Goal: Transaction & Acquisition: Purchase product/service

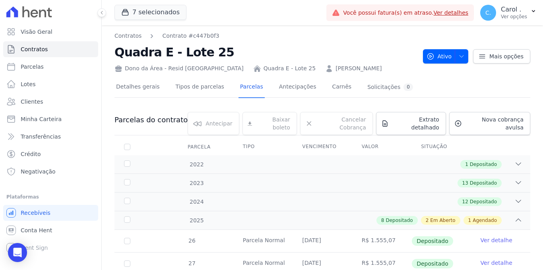
click at [41, 35] on span "Visão Geral" at bounding box center [37, 32] width 32 height 8
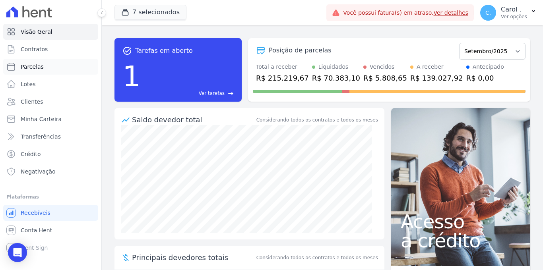
click at [49, 66] on link "Parcelas" at bounding box center [50, 67] width 95 height 16
select select
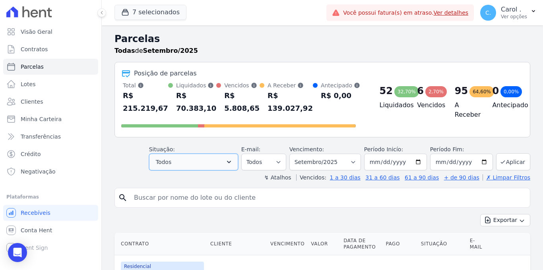
click at [180, 163] on button "Todos" at bounding box center [193, 162] width 89 height 17
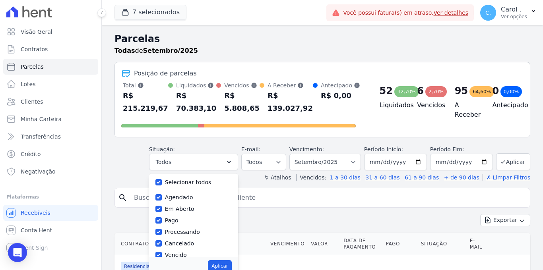
click at [156, 179] on div "Selecionar todos [GEOGRAPHIC_DATA] Em [GEOGRAPHIC_DATA] Pago Processando Cancel…" at bounding box center [193, 216] width 89 height 84
click at [157, 181] on div "Selecionar todos [GEOGRAPHIC_DATA] Em [GEOGRAPHIC_DATA] Pago Processando Cancel…" at bounding box center [193, 216] width 89 height 84
click at [161, 181] on input "Selecionar todos" at bounding box center [158, 182] width 6 height 6
checkbox input "false"
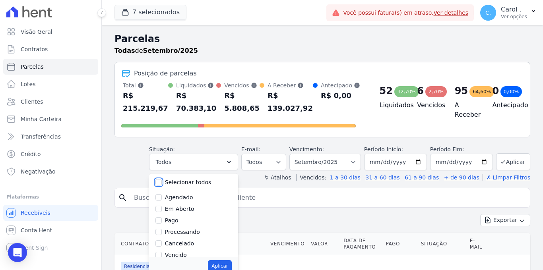
checkbox input "false"
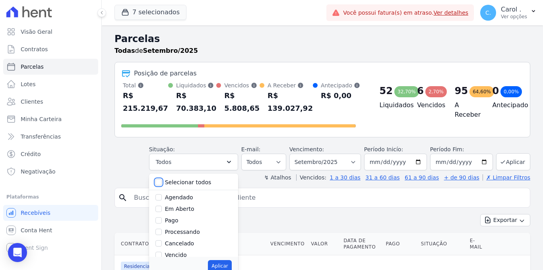
checkbox input "false"
click at [160, 252] on input "Vencido" at bounding box center [158, 255] width 6 height 6
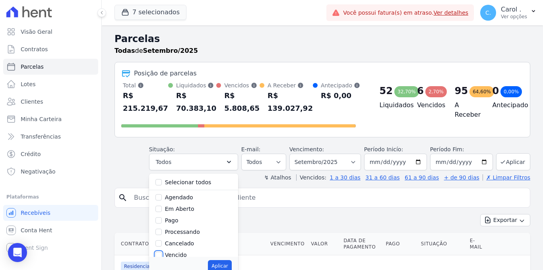
checkbox input "true"
click at [220, 269] on button "Aplicar" at bounding box center [219, 266] width 23 height 12
select select "overdue"
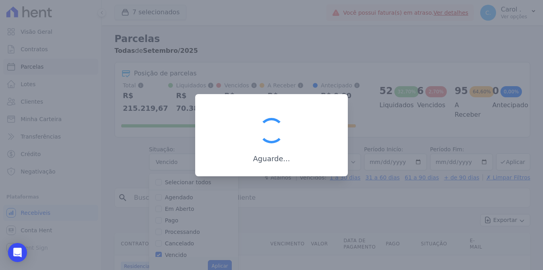
scroll to position [12, 0]
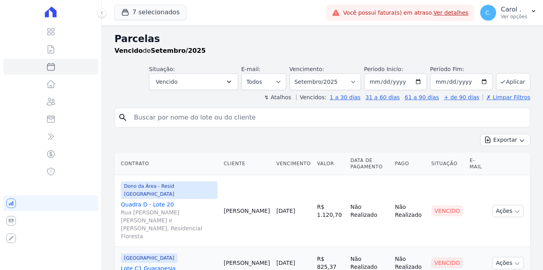
select select
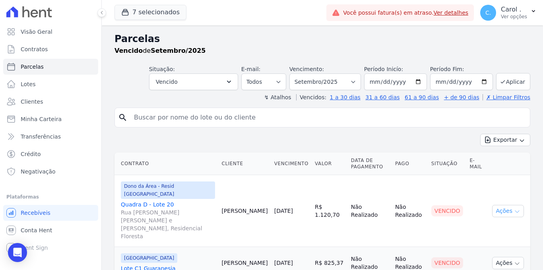
click at [504, 205] on button "Ações" at bounding box center [508, 211] width 32 height 12
click at [497, 255] on link "Enviar whatsapp" at bounding box center [505, 259] width 76 height 15
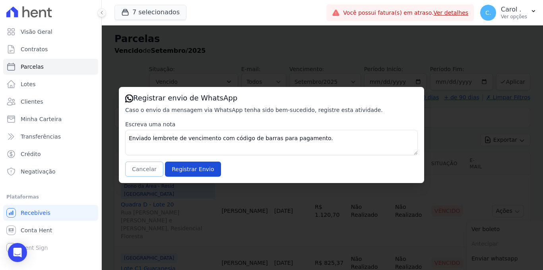
click at [145, 164] on button "Cancelar" at bounding box center [144, 169] width 38 height 15
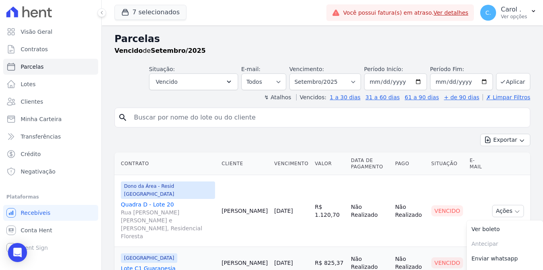
scroll to position [159, 0]
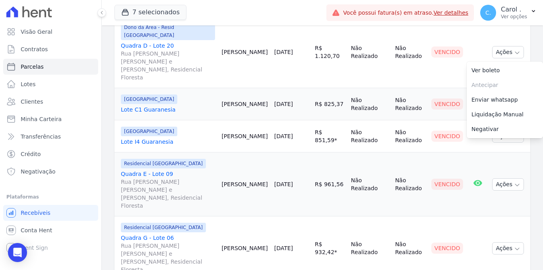
click at [232, 100] on td "[PERSON_NAME]" at bounding box center [244, 104] width 52 height 32
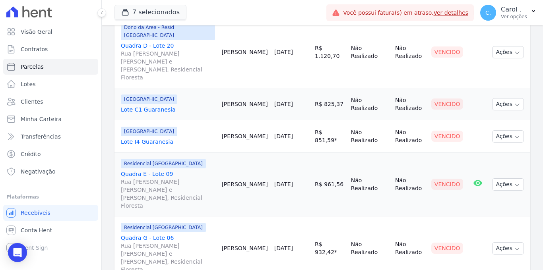
click at [498, 96] on td "Ações Ver boleto Antecipar Antecipação não disponível Enviar whatsapp Registrar…" at bounding box center [509, 104] width 41 height 32
click at [498, 98] on button "Ações" at bounding box center [508, 104] width 32 height 12
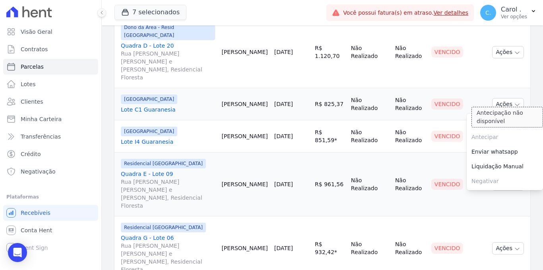
click at [501, 130] on span "Antecipar Antecipação não disponível" at bounding box center [505, 137] width 76 height 15
click at [501, 145] on link "Enviar whatsapp" at bounding box center [505, 152] width 76 height 15
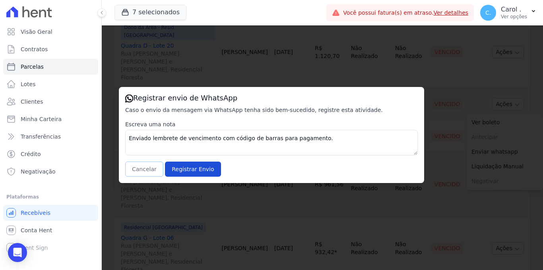
click at [137, 169] on button "Cancelar" at bounding box center [144, 169] width 38 height 15
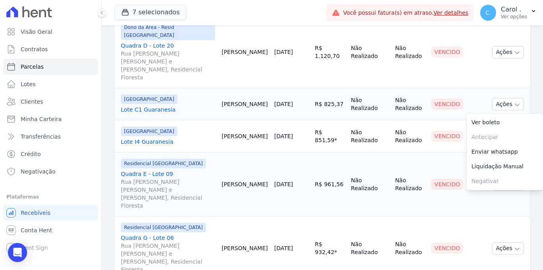
click at [248, 134] on td "[PERSON_NAME]" at bounding box center [244, 136] width 52 height 32
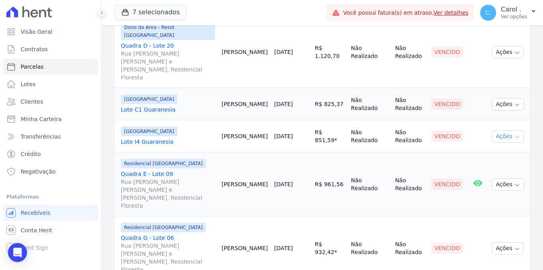
click at [496, 130] on button "Ações" at bounding box center [508, 136] width 32 height 12
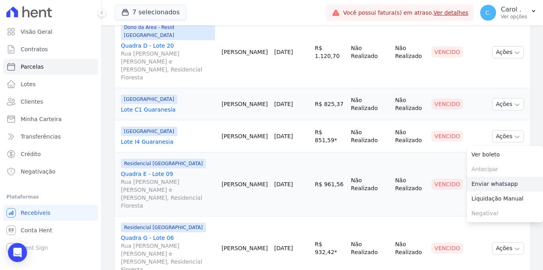
click at [481, 177] on link "Enviar whatsapp" at bounding box center [505, 184] width 76 height 15
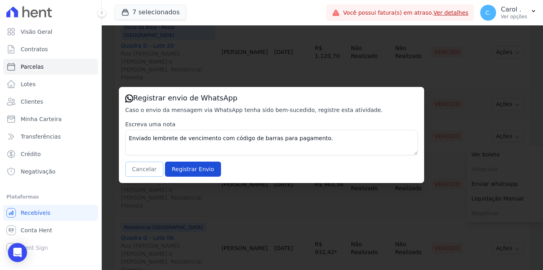
click at [153, 171] on button "Cancelar" at bounding box center [144, 169] width 38 height 15
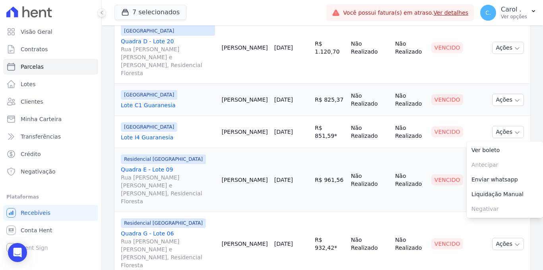
scroll to position [169, 0]
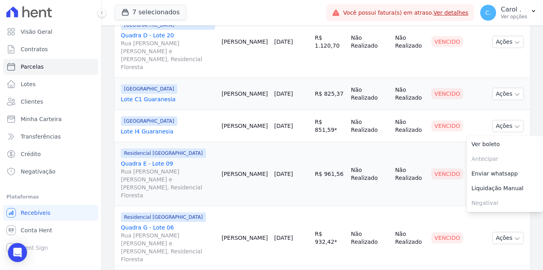
click at [233, 167] on td "[PERSON_NAME]" at bounding box center [244, 174] width 52 height 64
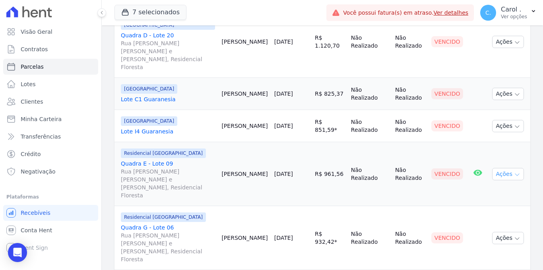
click at [501, 168] on button "Ações" at bounding box center [508, 174] width 32 height 12
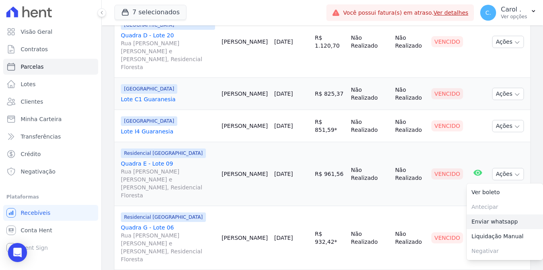
click at [489, 215] on link "Enviar whatsapp" at bounding box center [505, 222] width 76 height 15
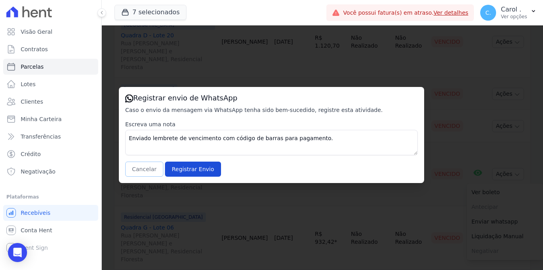
click at [130, 168] on button "Cancelar" at bounding box center [144, 169] width 38 height 15
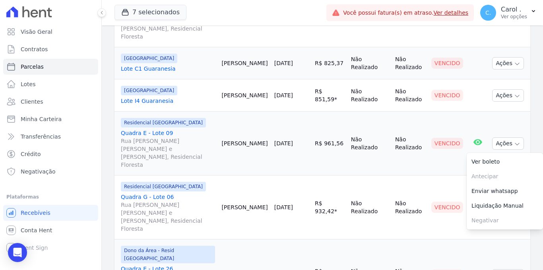
scroll to position [202, 0]
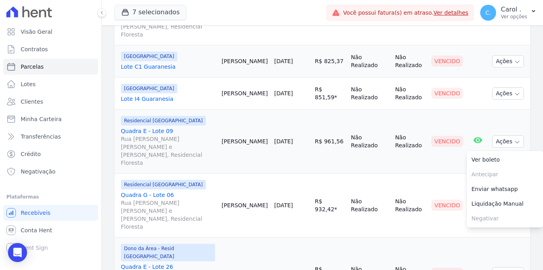
click at [348, 185] on td "Não Realizado" at bounding box center [370, 206] width 44 height 64
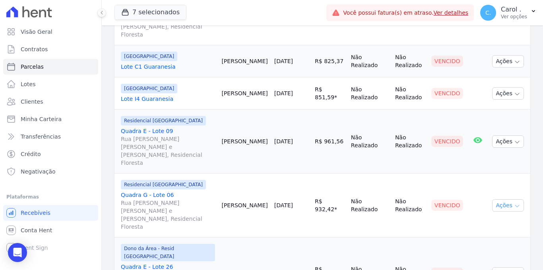
click at [502, 200] on button "Ações" at bounding box center [508, 206] width 32 height 12
click at [498, 246] on link "Enviar whatsapp" at bounding box center [505, 253] width 76 height 15
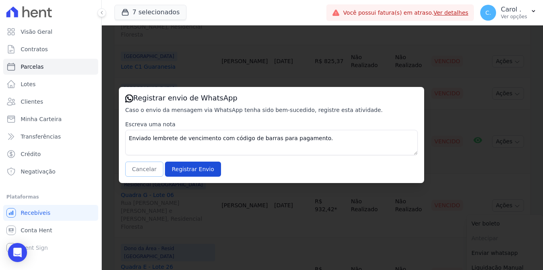
click at [138, 171] on button "Cancelar" at bounding box center [144, 169] width 38 height 15
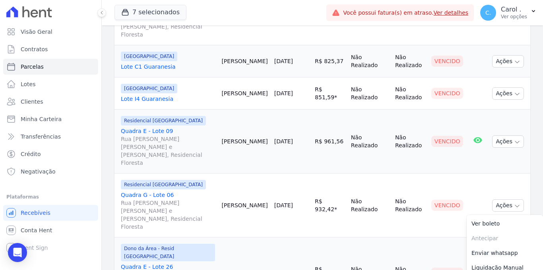
click at [271, 238] on td "[DATE]" at bounding box center [291, 274] width 41 height 72
click at [517, 268] on button "Ações" at bounding box center [508, 274] width 32 height 12
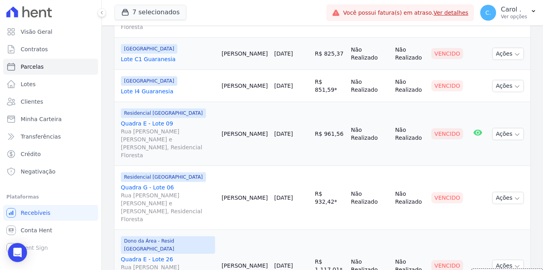
scroll to position [210, 0]
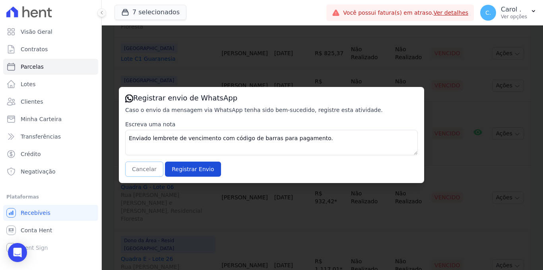
click at [140, 176] on button "Cancelar" at bounding box center [144, 169] width 38 height 15
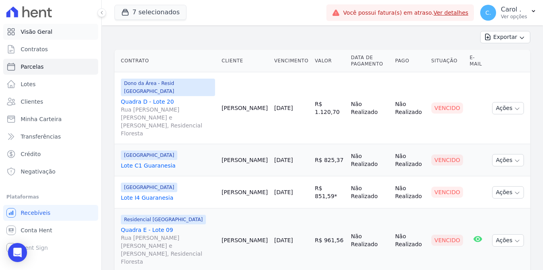
scroll to position [0, 0]
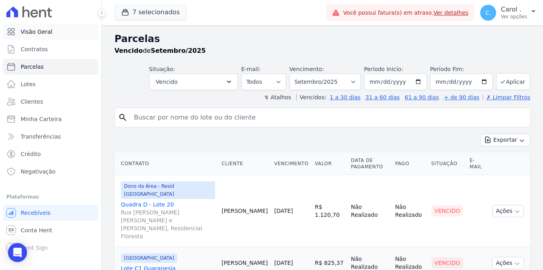
click at [62, 29] on link "Visão Geral" at bounding box center [50, 32] width 95 height 16
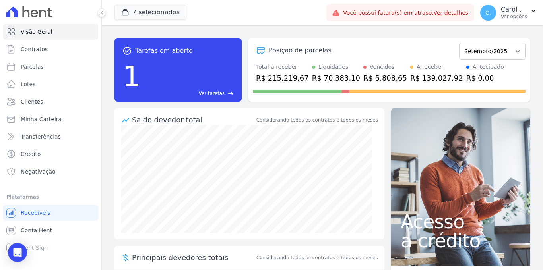
click at [220, 95] on span "Ver tarefas" at bounding box center [212, 93] width 26 height 7
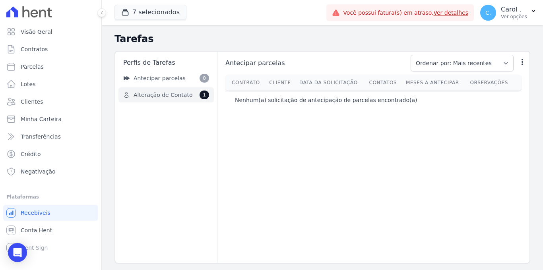
click at [188, 94] on span "Alteração de Contato" at bounding box center [163, 95] width 59 height 8
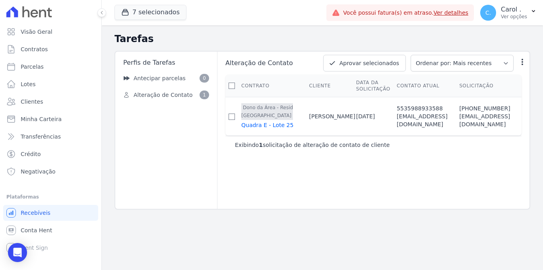
scroll to position [0, 4]
drag, startPoint x: 222, startPoint y: 270, endPoint x: 294, endPoint y: 270, distance: 71.6
click at [294, 270] on main "Tarefas Perfis de Tarefas Antecipar parcelas 0 Alteração de Contato 1 Alteração…" at bounding box center [322, 147] width 441 height 245
click at [229, 120] on input "checkbox" at bounding box center [232, 117] width 6 height 6
checkbox input "true"
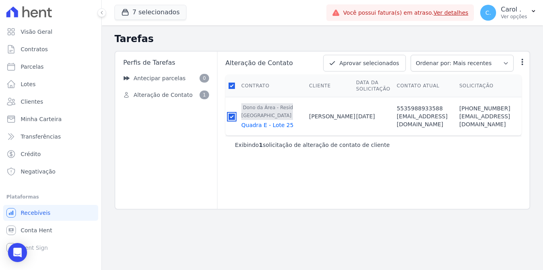
checkbox input "true"
click at [370, 66] on button "Aprovar selecionados" at bounding box center [364, 63] width 83 height 17
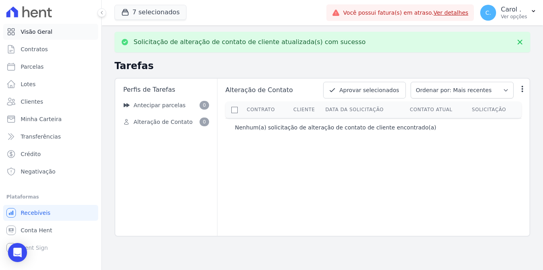
click at [43, 30] on span "Visão Geral" at bounding box center [37, 32] width 32 height 8
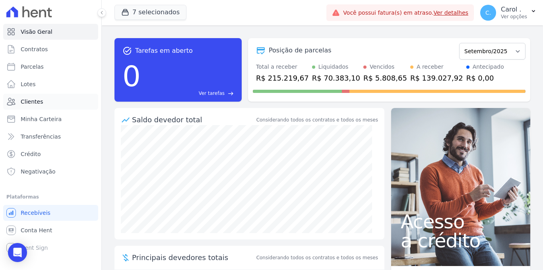
click at [39, 100] on span "Clientes" at bounding box center [32, 102] width 22 height 8
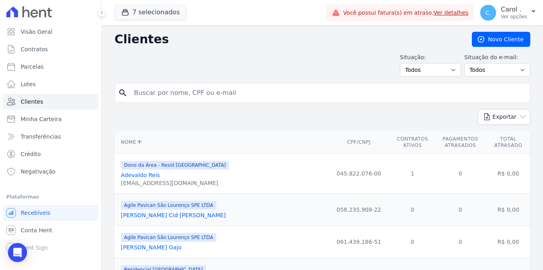
click at [169, 89] on input "search" at bounding box center [328, 93] width 398 height 16
type input "liliane"
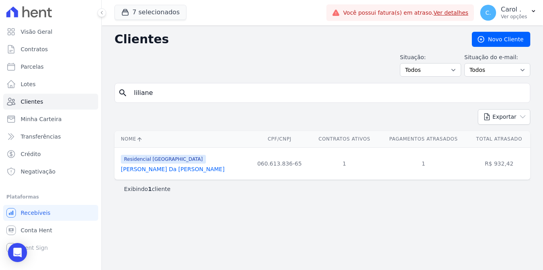
click at [183, 168] on link "Liliane Cardoso Da Silva Borges" at bounding box center [173, 169] width 104 height 6
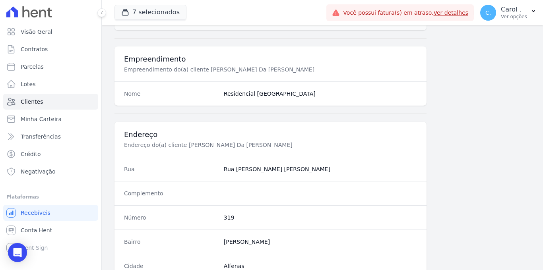
scroll to position [480, 0]
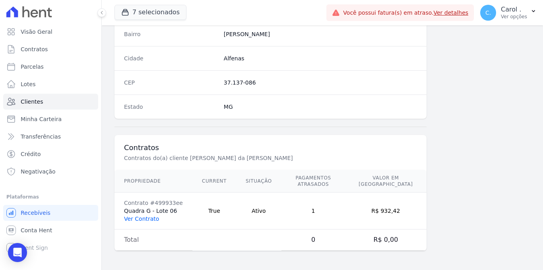
click at [150, 221] on link "Ver Contrato" at bounding box center [141, 219] width 35 height 6
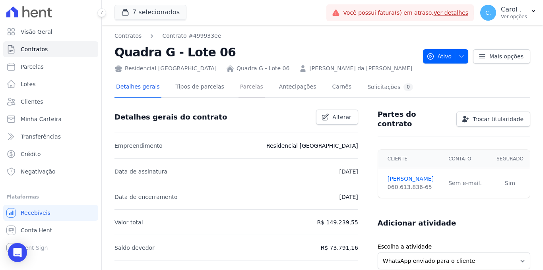
click at [248, 94] on link "Parcelas" at bounding box center [252, 87] width 26 height 21
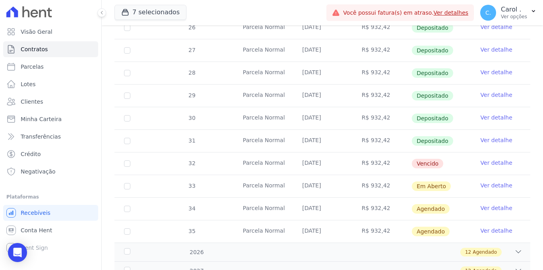
scroll to position [402, 0]
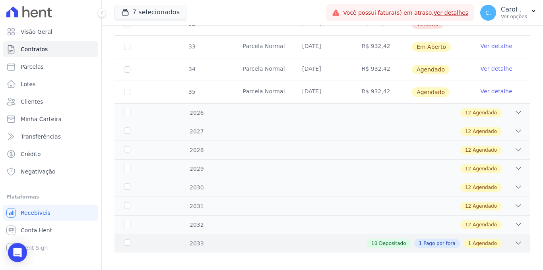
click at [517, 234] on div "2033 10 Depositado 1 Pago por fora 1 Agendado" at bounding box center [323, 243] width 416 height 19
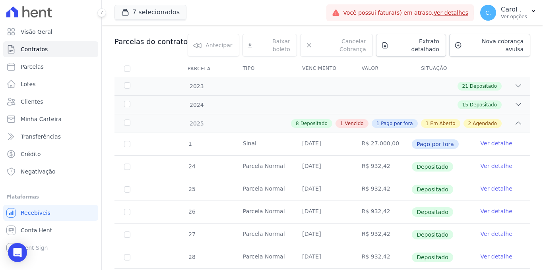
scroll to position [0, 0]
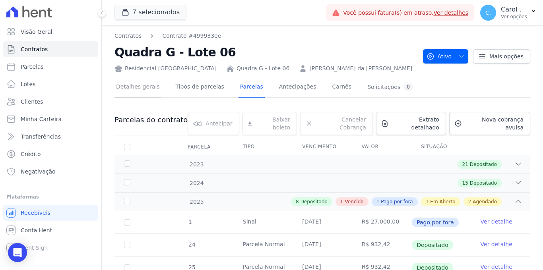
click at [143, 91] on link "Detalhes gerais" at bounding box center [138, 87] width 47 height 21
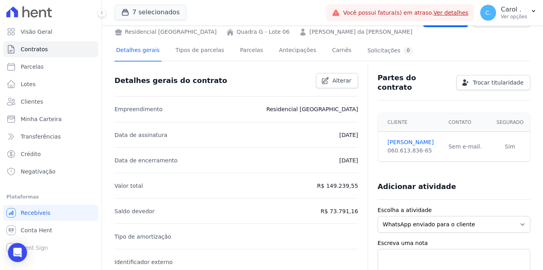
scroll to position [40, 0]
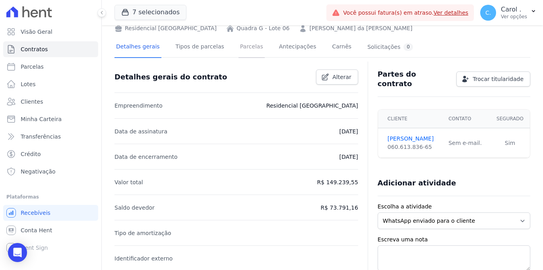
click at [241, 47] on link "Parcelas" at bounding box center [252, 47] width 26 height 21
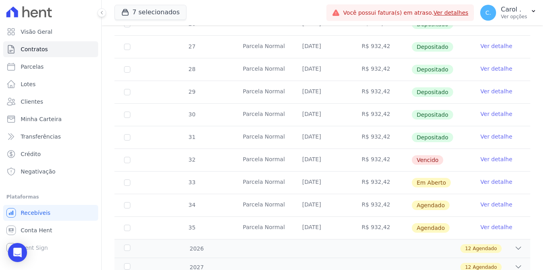
scroll to position [402, 0]
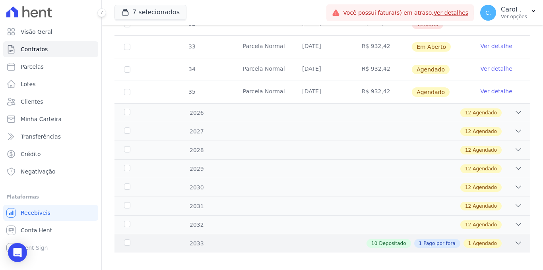
click at [515, 239] on icon at bounding box center [519, 243] width 8 height 8
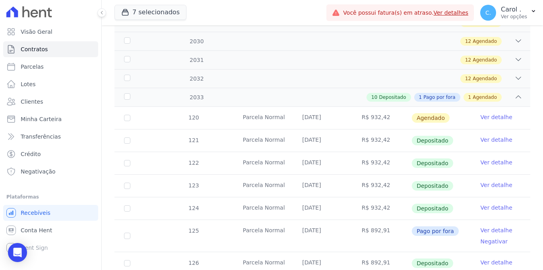
scroll to position [548, 0]
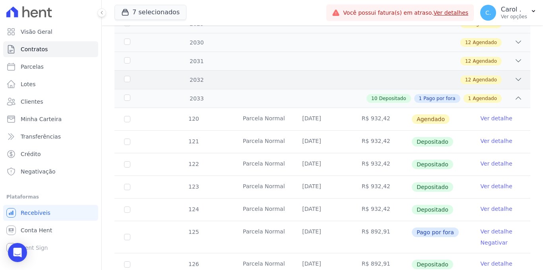
click at [515, 76] on icon at bounding box center [519, 80] width 8 height 8
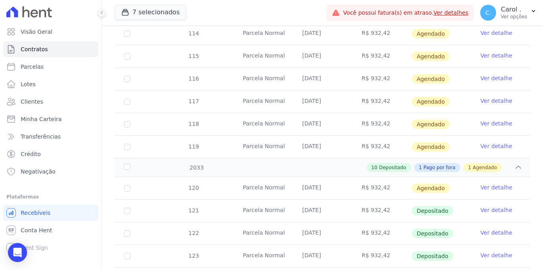
scroll to position [760, 0]
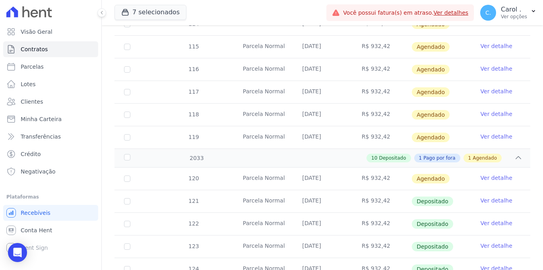
click at [491, 174] on link "Ver detalhe" at bounding box center [497, 178] width 32 height 8
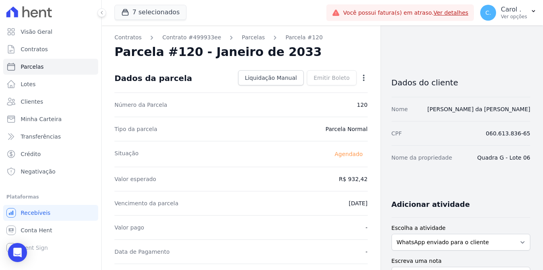
click at [360, 75] on icon "button" at bounding box center [364, 78] width 8 height 8
click at [330, 102] on link "Antecipar" at bounding box center [330, 103] width 70 height 14
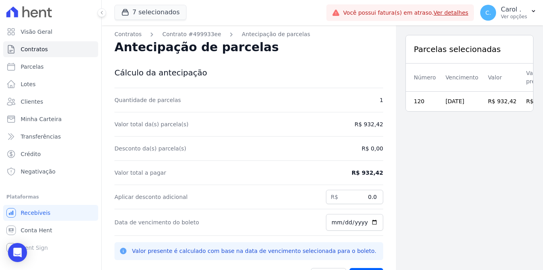
scroll to position [3, 0]
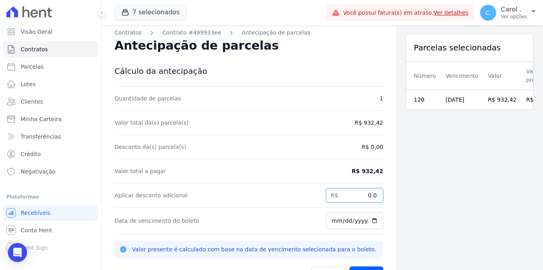
drag, startPoint x: 346, startPoint y: 197, endPoint x: 386, endPoint y: 194, distance: 40.7
click at [386, 194] on div "Contratos Contrato #499933ee Antecipação de parcelas Antecipação de parcelas Cá…" at bounding box center [249, 157] width 294 height 270
type input "599.47"
click at [370, 220] on input "[DATE]" at bounding box center [354, 221] width 57 height 17
type input "2025-09-12"
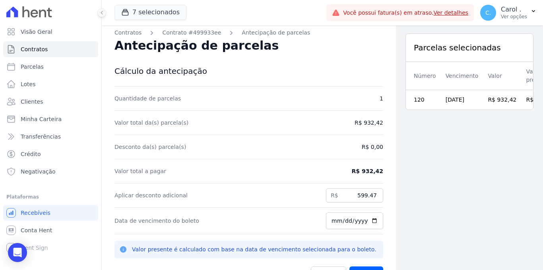
click at [426, 200] on div "Parcelas selecionadas Número Vencimento Valor Valor presente 120 10/01/2033 R$ …" at bounding box center [469, 157] width 147 height 270
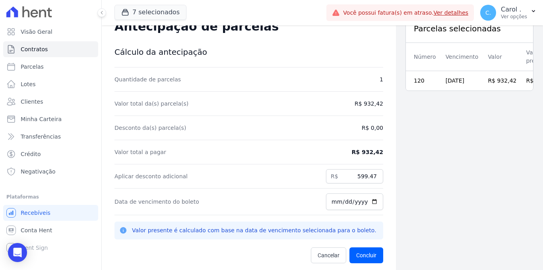
scroll to position [25, 0]
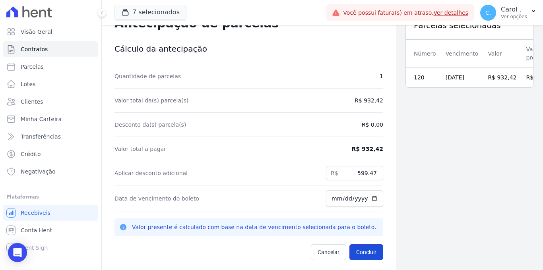
click at [362, 249] on button "Concluir" at bounding box center [367, 253] width 34 height 16
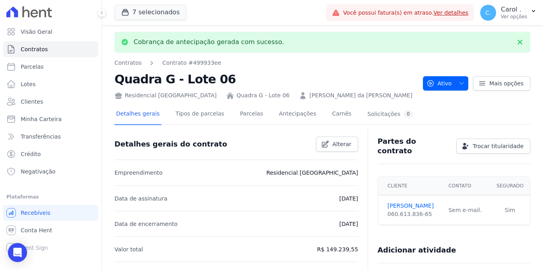
click at [268, 113] on div "Detalhes gerais Tipos de parcelas Parcelas Antecipações Carnês Solicitações 0" at bounding box center [265, 114] width 300 height 21
click at [278, 115] on link "Antecipações" at bounding box center [298, 114] width 41 height 21
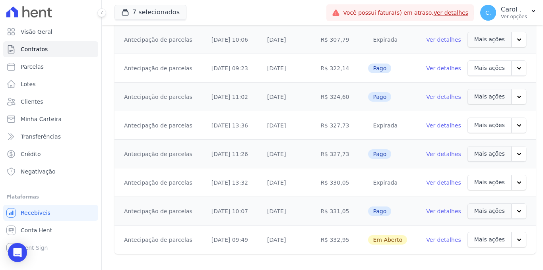
scroll to position [395, 0]
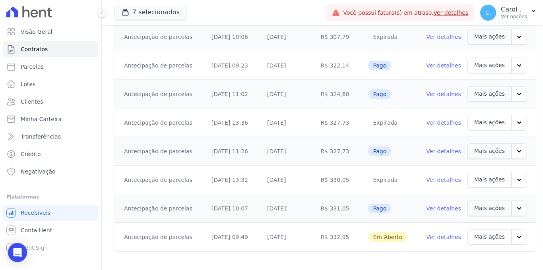
click at [451, 233] on link "Ver detalhes" at bounding box center [443, 237] width 35 height 8
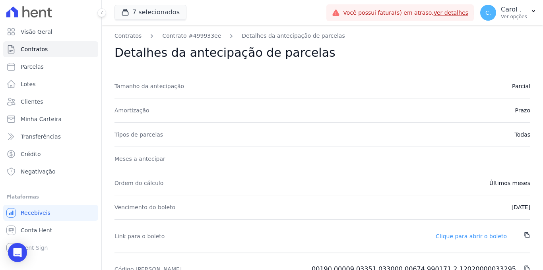
click at [465, 237] on link "Clique para abrir o boleto" at bounding box center [471, 236] width 71 height 6
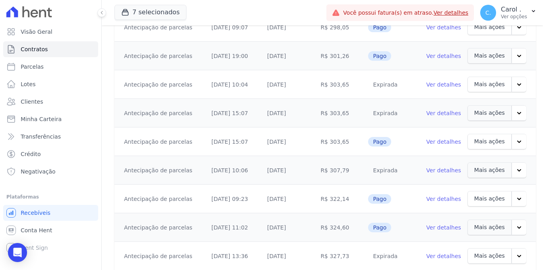
scroll to position [395, 0]
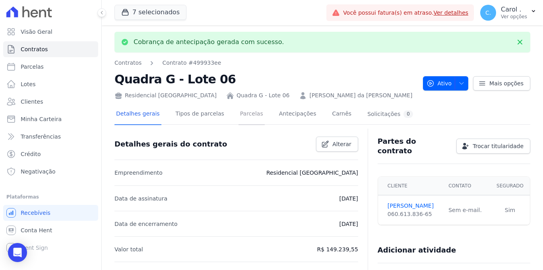
click at [255, 122] on link "Parcelas" at bounding box center [252, 114] width 26 height 21
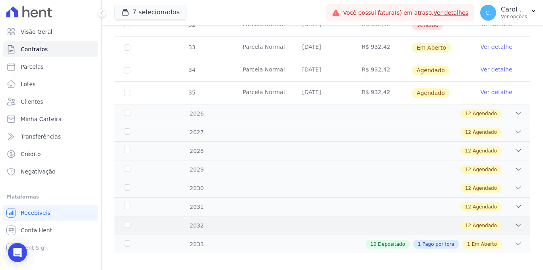
scroll to position [402, 0]
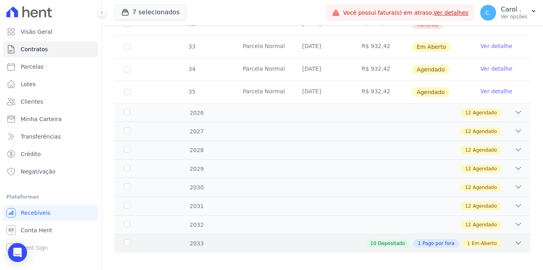
click at [516, 242] on icon at bounding box center [518, 243] width 5 height 2
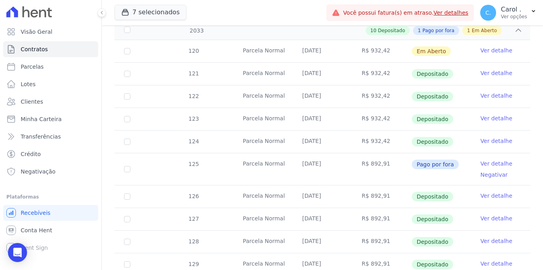
scroll to position [593, 0]
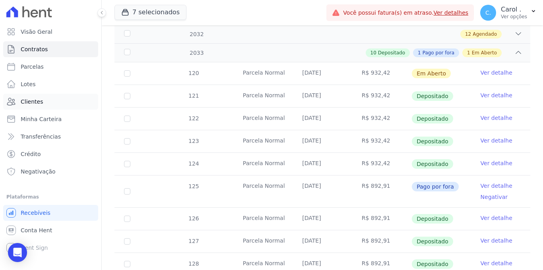
click at [40, 100] on span "Clientes" at bounding box center [32, 102] width 22 height 8
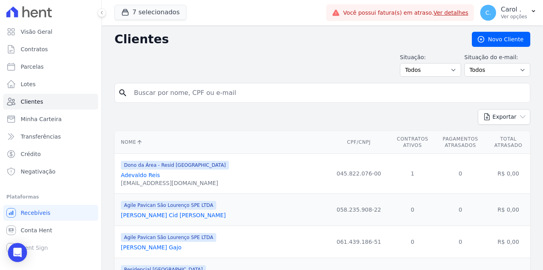
click at [197, 86] on input "search" at bounding box center [328, 93] width 398 height 16
type input "angelo"
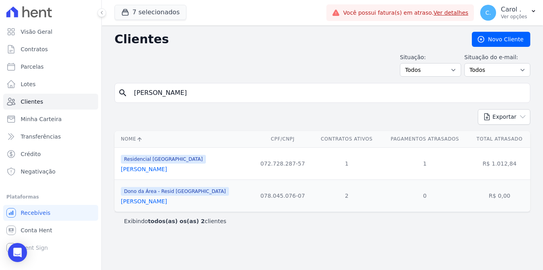
click at [167, 170] on link "Angelo Marcio Gonçalves" at bounding box center [144, 169] width 46 height 6
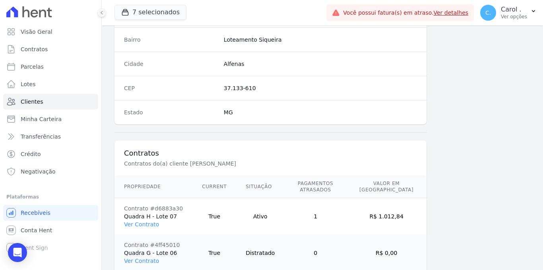
scroll to position [517, 0]
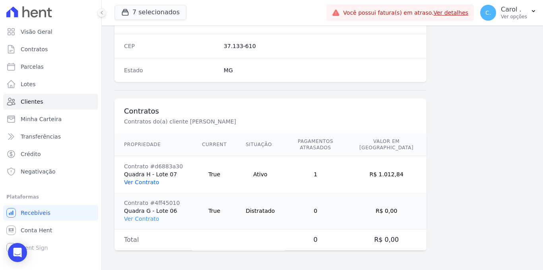
click at [145, 183] on link "Ver Contrato" at bounding box center [141, 182] width 35 height 6
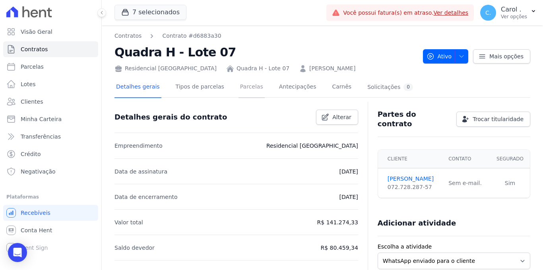
click at [246, 93] on link "Parcelas" at bounding box center [252, 87] width 26 height 21
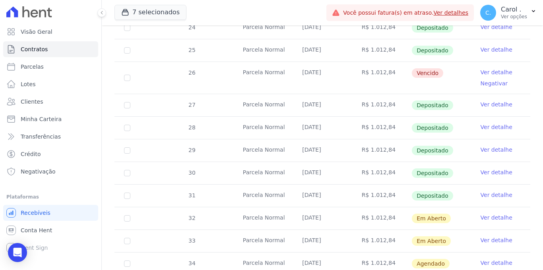
scroll to position [214, 0]
click at [495, 214] on link "Ver detalhe" at bounding box center [497, 218] width 32 height 8
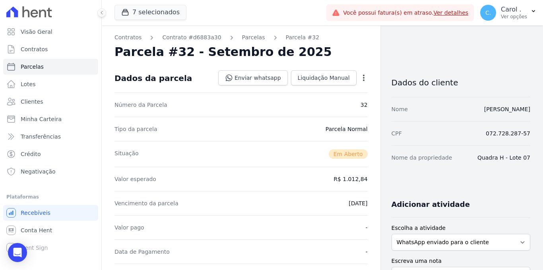
click at [360, 79] on icon "button" at bounding box center [364, 78] width 8 height 8
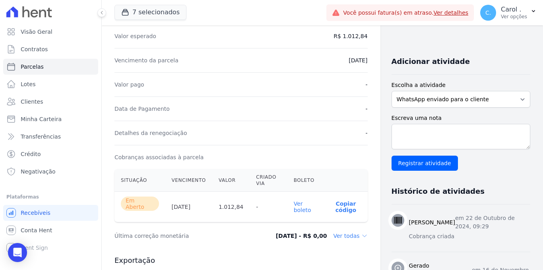
scroll to position [177, 0]
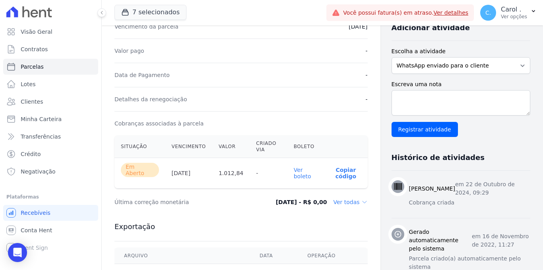
click at [294, 174] on link "Ver boleto" at bounding box center [302, 173] width 17 height 13
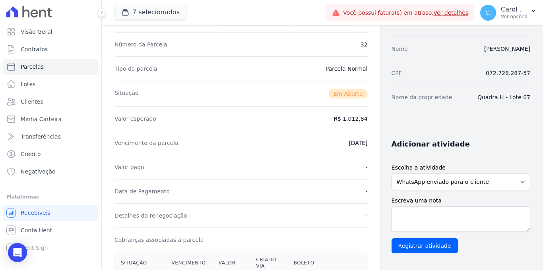
scroll to position [0, 0]
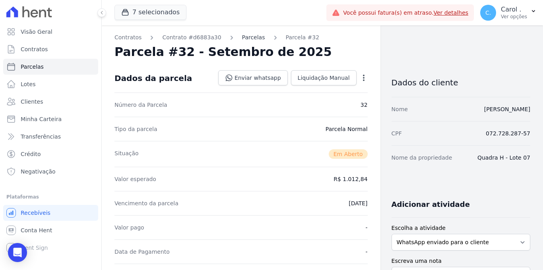
click at [248, 34] on link "Parcelas" at bounding box center [253, 37] width 23 height 8
click at [248, 36] on link "Parcelas" at bounding box center [253, 37] width 23 height 8
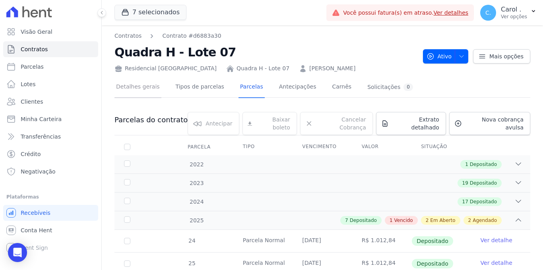
click at [147, 92] on link "Detalhes gerais" at bounding box center [138, 87] width 47 height 21
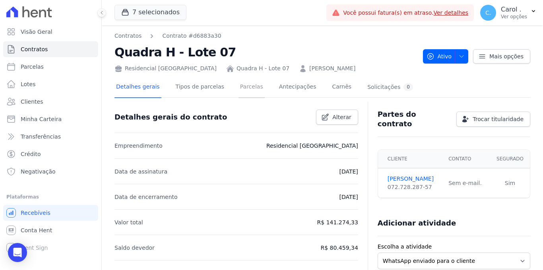
click at [258, 92] on link "Parcelas" at bounding box center [252, 87] width 26 height 21
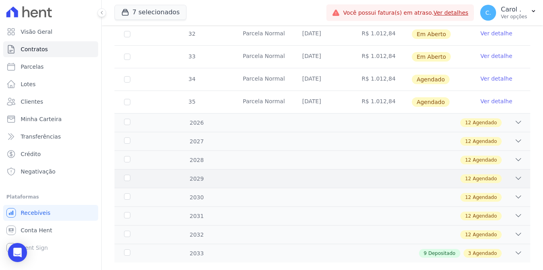
scroll to position [408, 0]
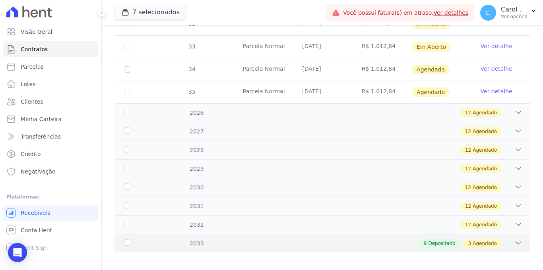
click at [516, 242] on icon at bounding box center [518, 243] width 5 height 2
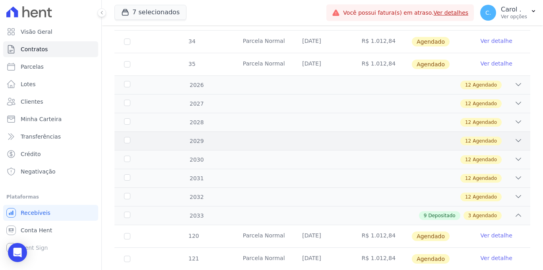
scroll to position [551, 0]
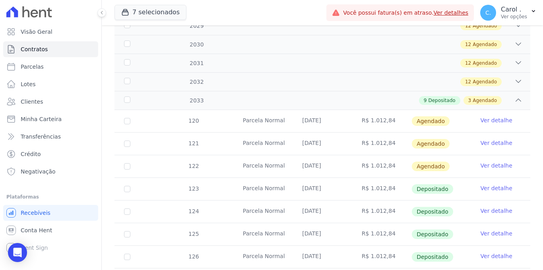
click at [490, 185] on link "Ver detalhe" at bounding box center [497, 188] width 32 height 8
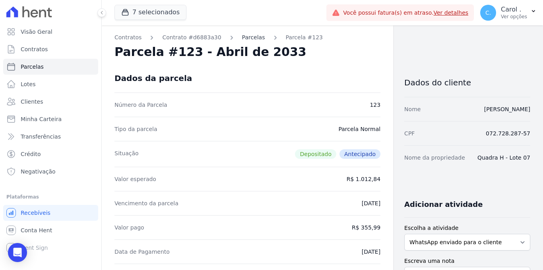
click at [242, 35] on link "Parcelas" at bounding box center [253, 37] width 23 height 8
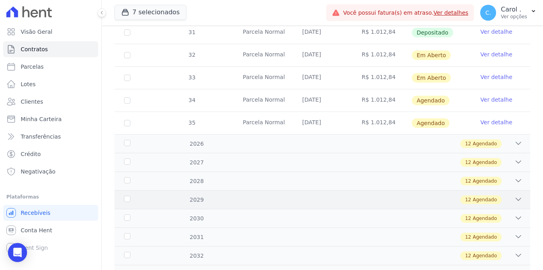
scroll to position [408, 0]
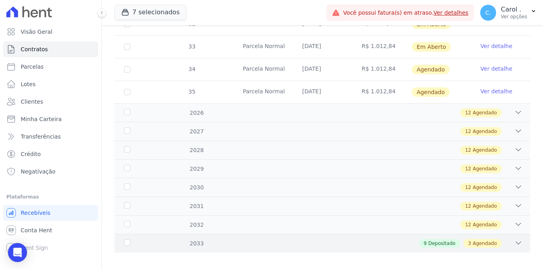
click at [515, 239] on icon at bounding box center [519, 243] width 8 height 8
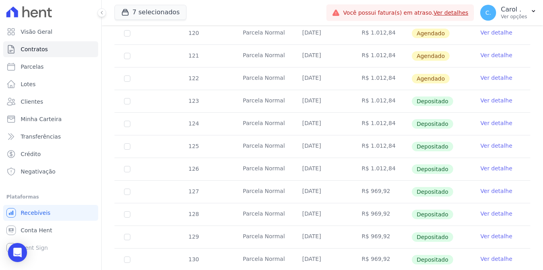
scroll to position [631, 0]
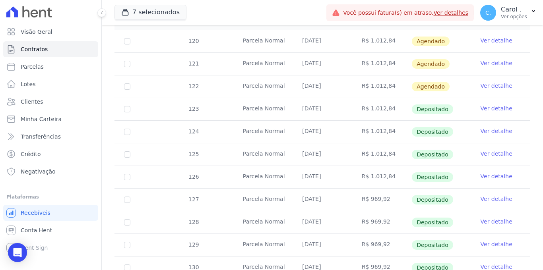
click at [483, 82] on link "Ver detalhe" at bounding box center [497, 86] width 32 height 8
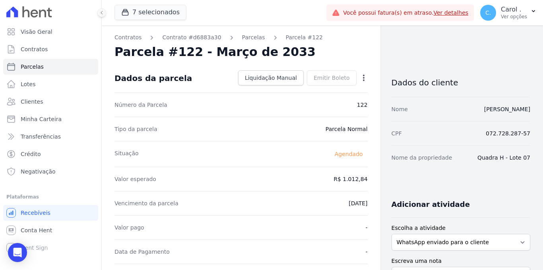
click at [362, 80] on icon "button" at bounding box center [364, 78] width 8 height 8
click at [341, 102] on link "Antecipar" at bounding box center [330, 103] width 70 height 14
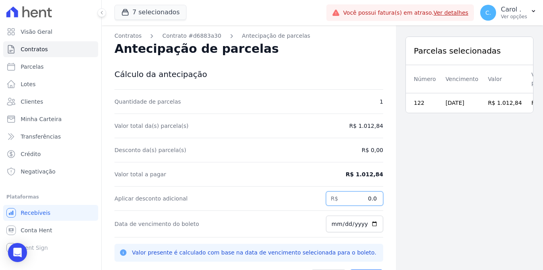
drag, startPoint x: 356, startPoint y: 201, endPoint x: 377, endPoint y: 198, distance: 20.9
click at [377, 198] on input "0.0" at bounding box center [354, 199] width 57 height 14
type input "654.73"
click at [288, 210] on div "Aplicar desconto adicional R$ 654.73" at bounding box center [249, 199] width 269 height 24
click at [374, 224] on input "[DATE]" at bounding box center [354, 224] width 57 height 17
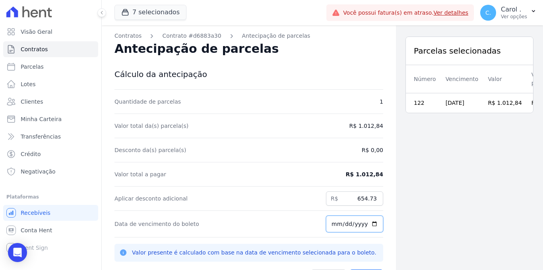
type input "2025-09-12"
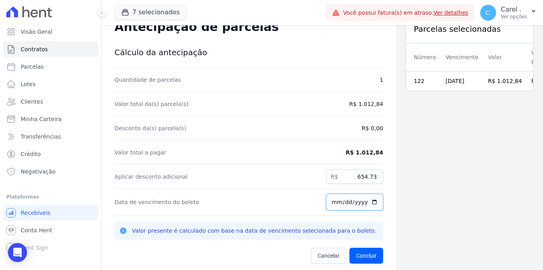
scroll to position [25, 0]
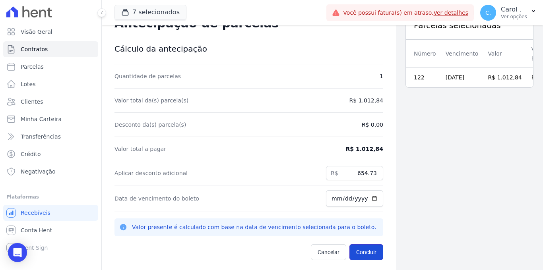
click at [355, 251] on button "Concluir" at bounding box center [367, 253] width 34 height 16
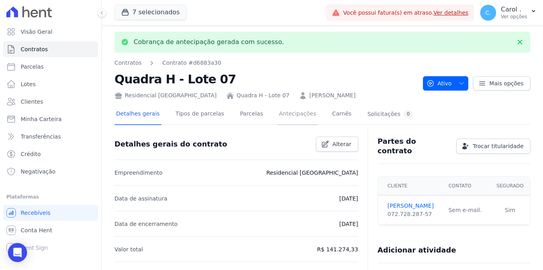
click at [278, 111] on link "Antecipações" at bounding box center [298, 114] width 41 height 21
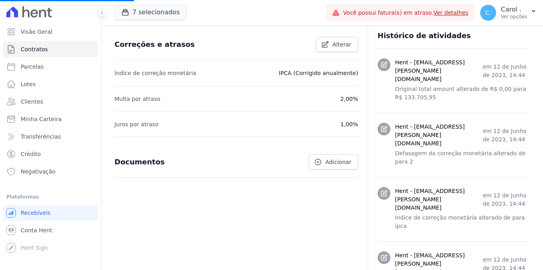
scroll to position [460, 0]
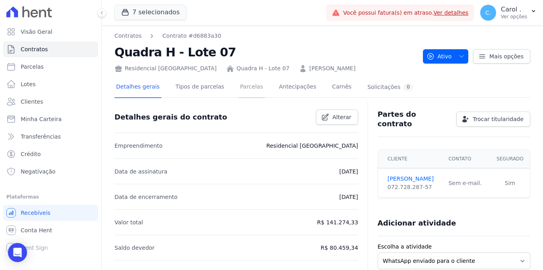
click at [249, 85] on link "Parcelas" at bounding box center [252, 87] width 26 height 21
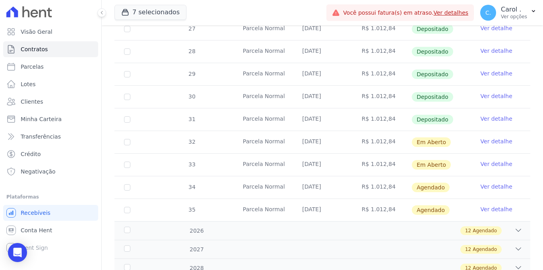
scroll to position [408, 0]
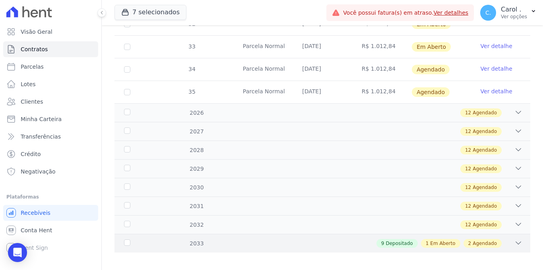
click at [515, 239] on icon at bounding box center [519, 243] width 8 height 8
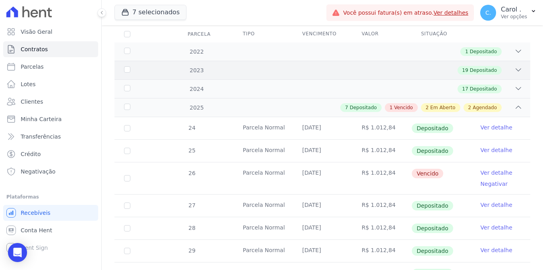
scroll to position [0, 0]
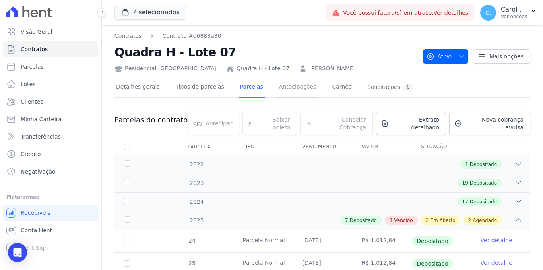
click at [291, 87] on link "Antecipações" at bounding box center [298, 87] width 41 height 21
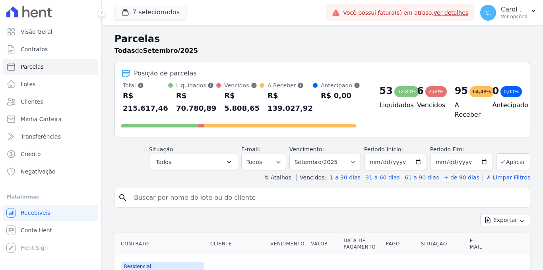
select select
click at [166, 198] on input "search" at bounding box center [328, 198] width 398 height 16
type input "angelo"
select select
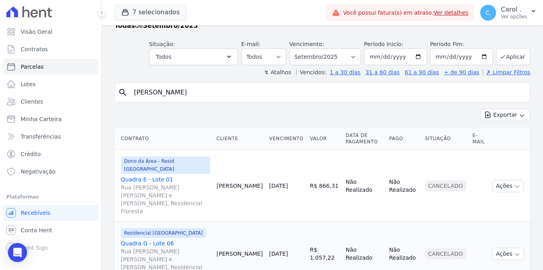
scroll to position [144, 0]
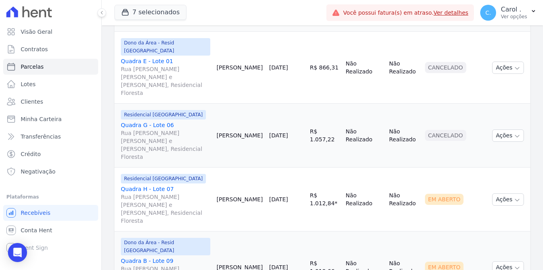
click at [153, 185] on link "Quadra H - Lote 07 Rua Alferes Domingos Vieira e Silva, Residencial Floresta" at bounding box center [165, 205] width 89 height 40
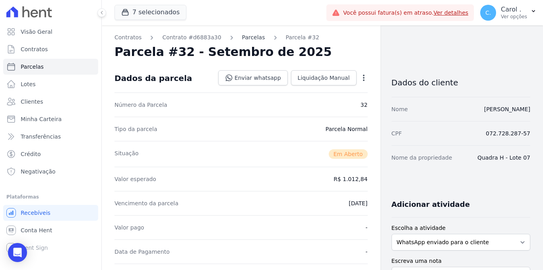
click at [246, 40] on link "Parcelas" at bounding box center [253, 37] width 23 height 8
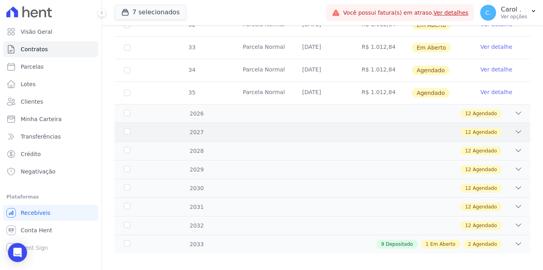
scroll to position [408, 0]
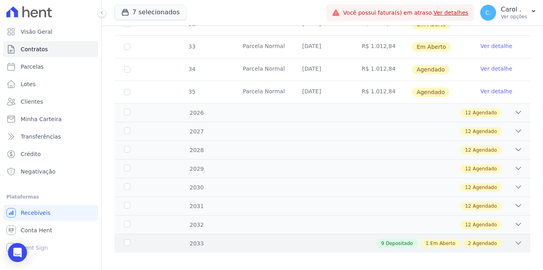
click at [515, 239] on icon at bounding box center [519, 243] width 8 height 8
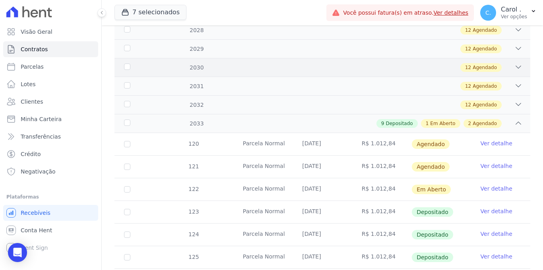
scroll to position [532, 0]
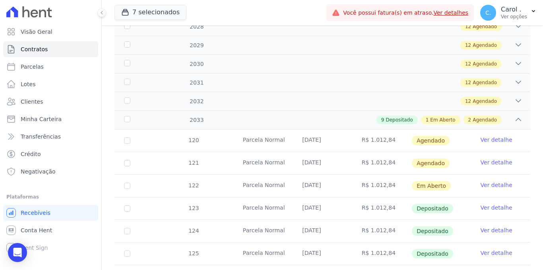
click at [481, 181] on link "Ver detalhe" at bounding box center [497, 185] width 32 height 8
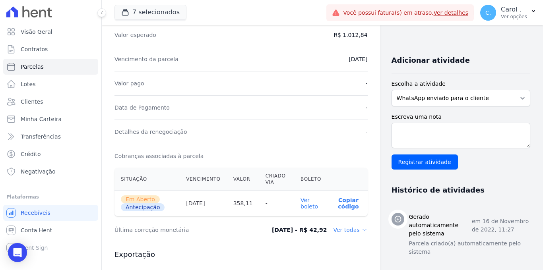
scroll to position [146, 0]
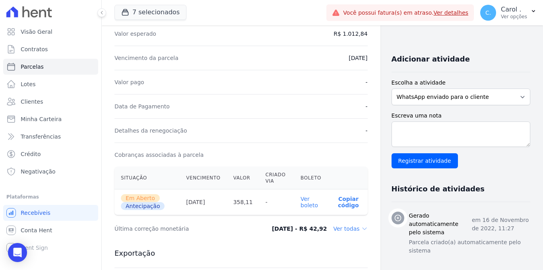
click at [305, 198] on link "Ver boleto" at bounding box center [309, 202] width 17 height 13
click at [55, 99] on link "Clientes" at bounding box center [50, 102] width 95 height 16
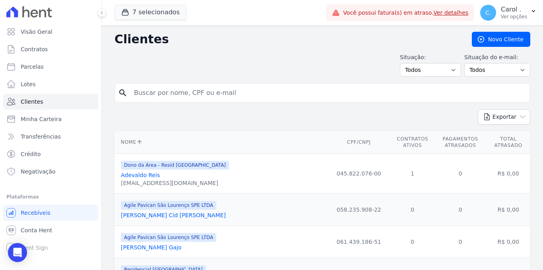
click at [214, 96] on input "search" at bounding box center [328, 93] width 398 height 16
type input "guilherme"
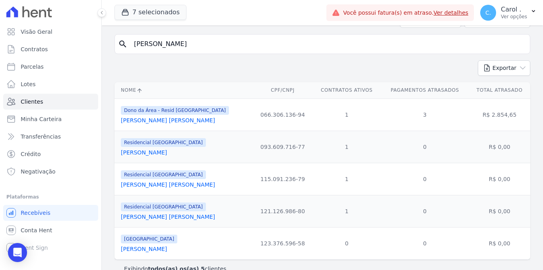
scroll to position [57, 0]
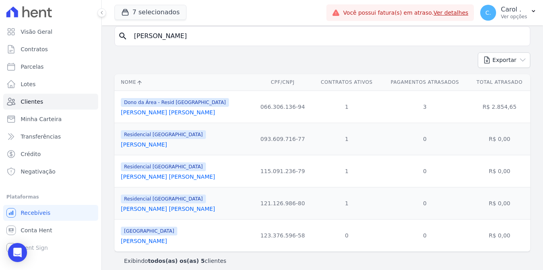
click at [208, 177] on link "Guilherme Cândido Viana Gonçalves" at bounding box center [168, 177] width 94 height 6
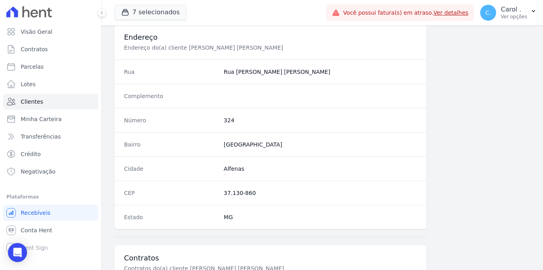
scroll to position [480, 0]
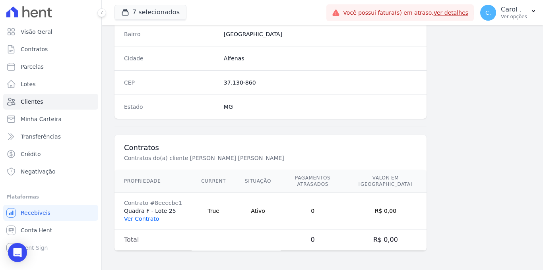
click at [150, 218] on link "Ver Contrato" at bounding box center [141, 219] width 35 height 6
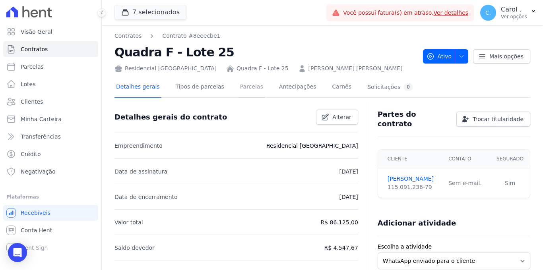
click at [239, 88] on link "Parcelas" at bounding box center [252, 87] width 26 height 21
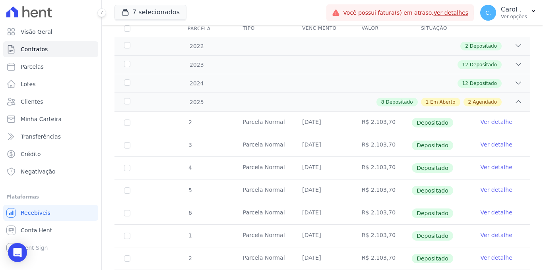
scroll to position [226, 0]
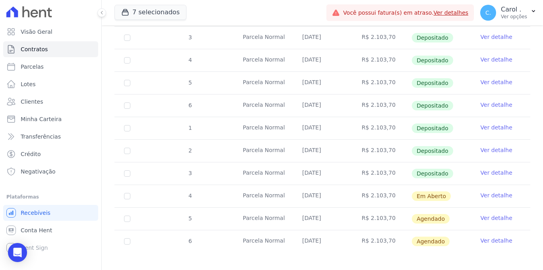
click at [503, 192] on link "Ver detalhe" at bounding box center [497, 196] width 32 height 8
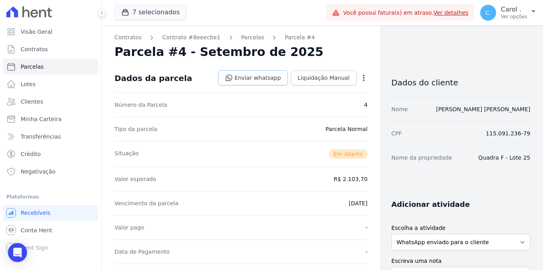
click at [255, 81] on link "Enviar whatsapp" at bounding box center [253, 77] width 70 height 15
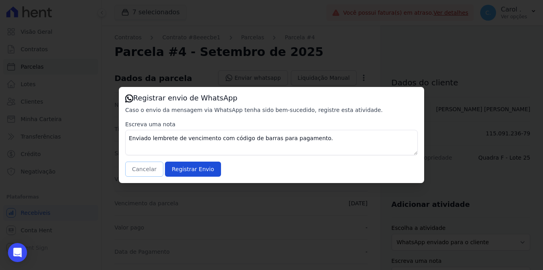
click at [148, 166] on button "Cancelar" at bounding box center [144, 169] width 38 height 15
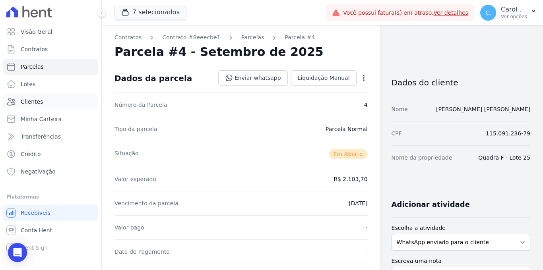
click at [44, 99] on link "Clientes" at bounding box center [50, 102] width 95 height 16
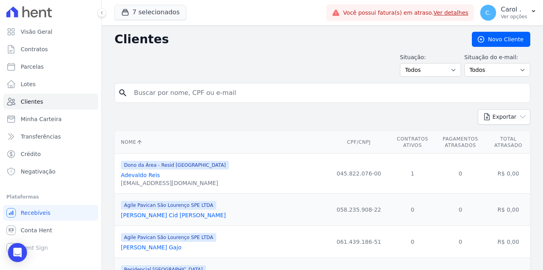
click at [216, 89] on input "search" at bounding box center [328, 93] width 398 height 16
type input "phillippe"
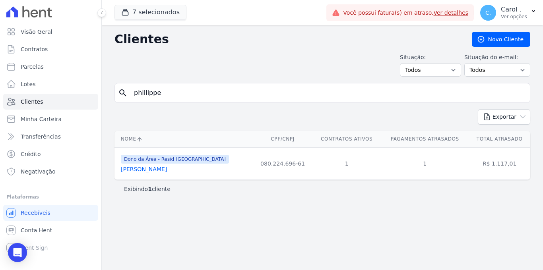
click at [154, 167] on link "Phillippe Estevam Nery" at bounding box center [144, 169] width 46 height 6
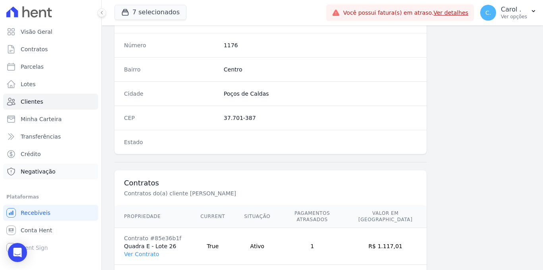
scroll to position [480, 0]
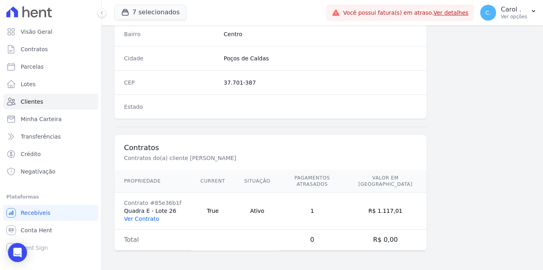
click at [148, 219] on link "Ver Contrato" at bounding box center [141, 219] width 35 height 6
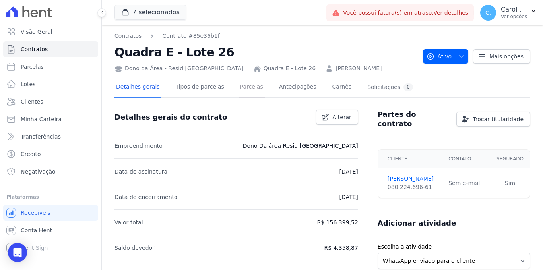
click at [246, 87] on link "Parcelas" at bounding box center [252, 87] width 26 height 21
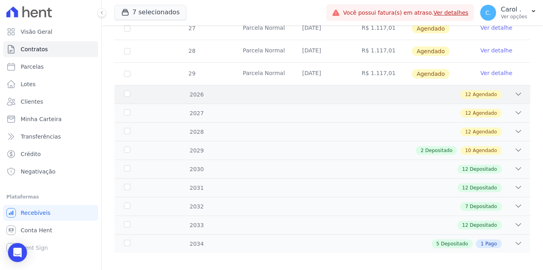
scroll to position [398, 0]
click at [516, 146] on icon at bounding box center [519, 150] width 8 height 8
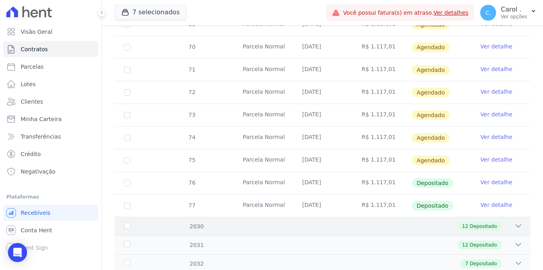
scroll to position [612, 0]
click at [130, 158] on input "checkbox" at bounding box center [127, 161] width 6 height 6
checkbox input "true"
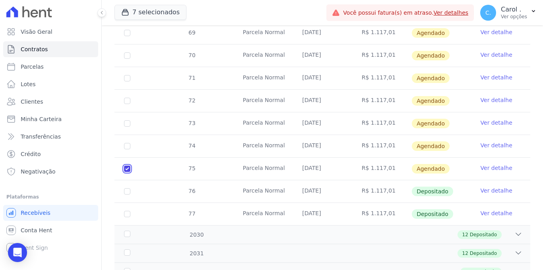
scroll to position [619, 0]
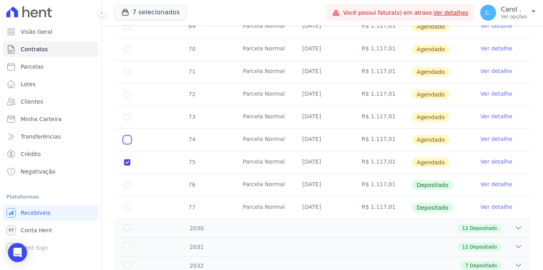
click at [126, 137] on input "checkbox" at bounding box center [127, 140] width 6 height 6
checkbox input "true"
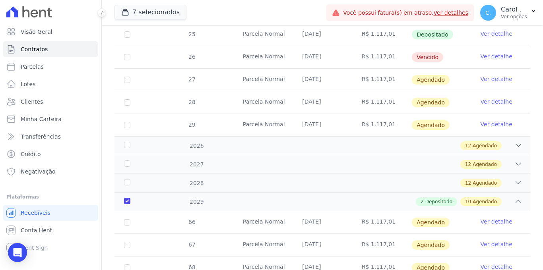
scroll to position [0, 0]
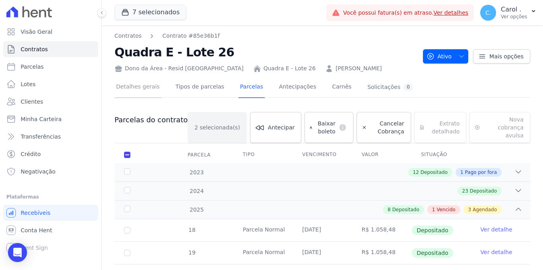
click at [147, 93] on link "Detalhes gerais" at bounding box center [138, 87] width 47 height 21
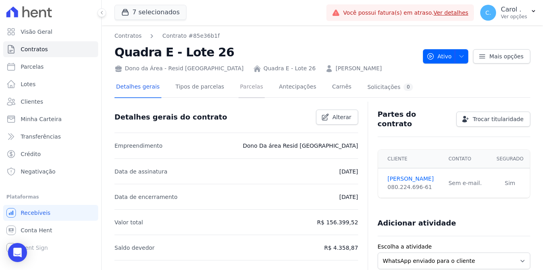
click at [239, 90] on link "Parcelas" at bounding box center [252, 87] width 26 height 21
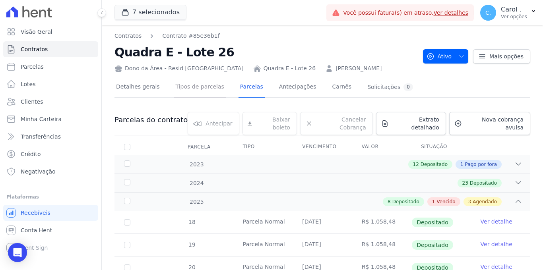
click at [194, 86] on link "Tipos de parcelas" at bounding box center [200, 87] width 52 height 21
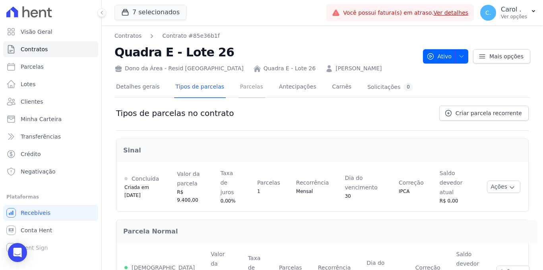
click at [240, 90] on link "Parcelas" at bounding box center [252, 87] width 26 height 21
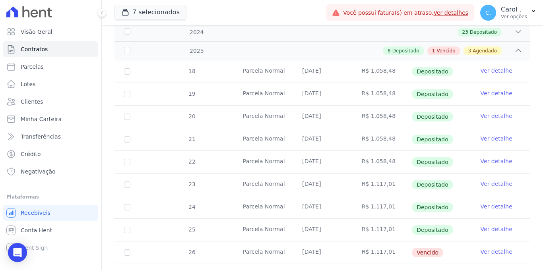
scroll to position [398, 0]
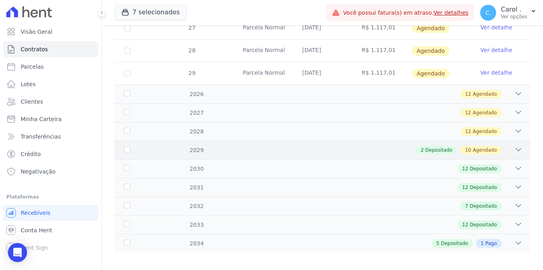
click at [515, 146] on icon at bounding box center [519, 150] width 8 height 8
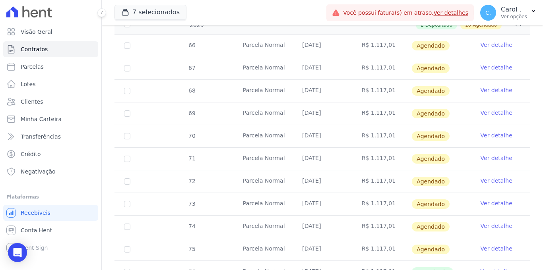
scroll to position [535, 0]
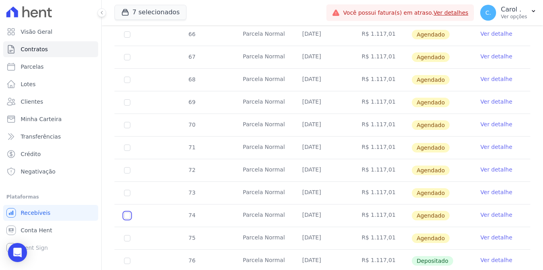
click at [127, 213] on input "checkbox" at bounding box center [127, 216] width 6 height 6
checkbox input "true"
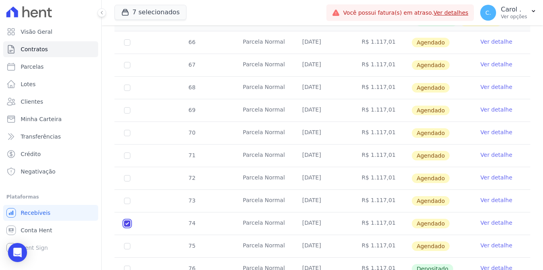
scroll to position [541, 0]
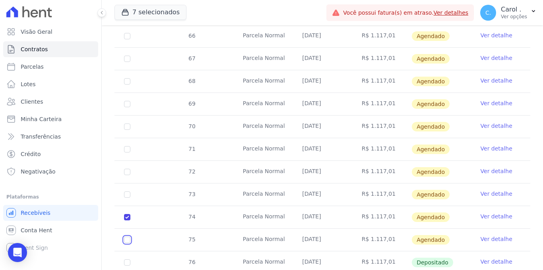
click at [126, 237] on input "checkbox" at bounding box center [127, 240] width 6 height 6
checkbox input "true"
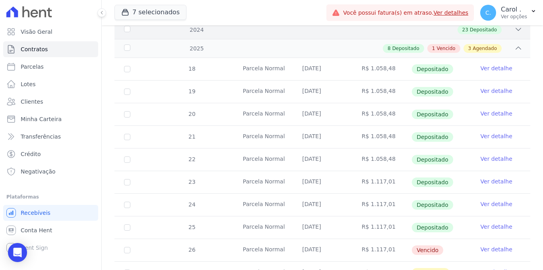
scroll to position [0, 0]
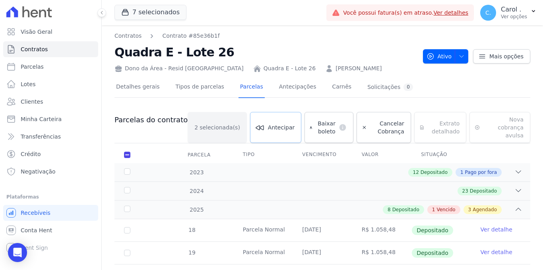
click at [274, 119] on link "Antecipar" at bounding box center [275, 127] width 51 height 31
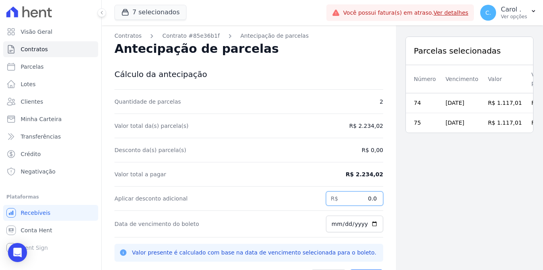
drag, startPoint x: 360, startPoint y: 200, endPoint x: 395, endPoint y: 196, distance: 35.1
click at [395, 196] on div "Contratos Contrato #85e36b1f Antecipação de parcelas Antecipação de parcelas Cá…" at bounding box center [322, 160] width 441 height 270
type input "1064.99"
click at [443, 195] on div "Parcelas selecionadas Número Vencimento Valor Valor presente 74 10/09/2029 R$ 1…" at bounding box center [469, 160] width 147 height 270
click at [370, 222] on input "[DATE]" at bounding box center [354, 224] width 57 height 17
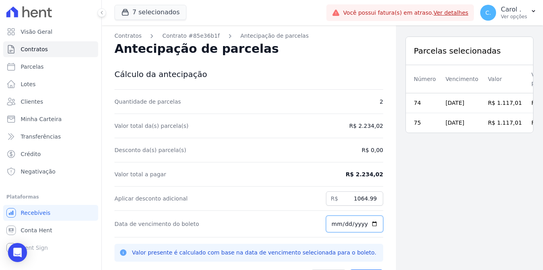
type input "2025-09-12"
click at [448, 205] on div "Parcelas selecionadas Número Vencimento Valor Valor presente 74 10/09/2029 R$ 1…" at bounding box center [469, 160] width 147 height 270
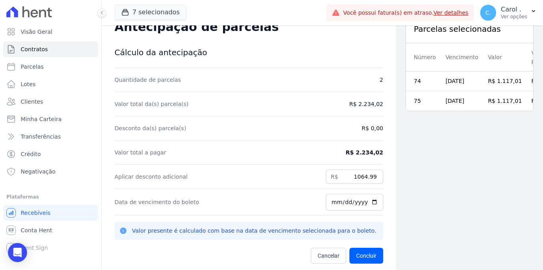
scroll to position [25, 0]
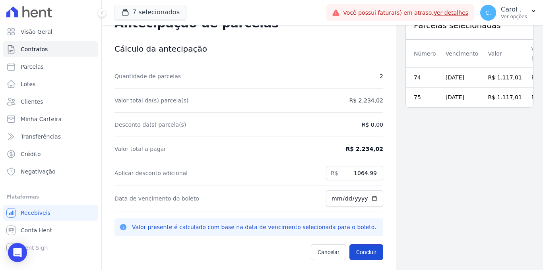
click at [362, 252] on button "Concluir" at bounding box center [367, 253] width 34 height 16
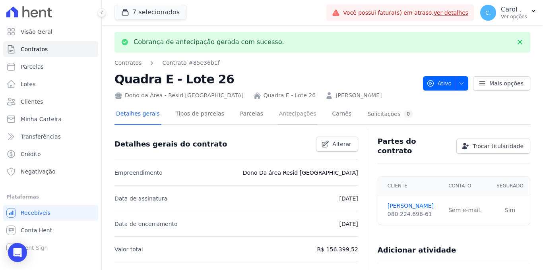
click at [291, 113] on link "Antecipações" at bounding box center [298, 114] width 41 height 21
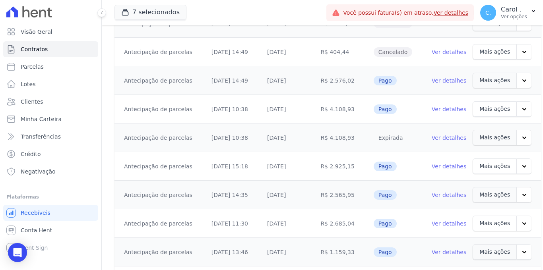
scroll to position [910, 0]
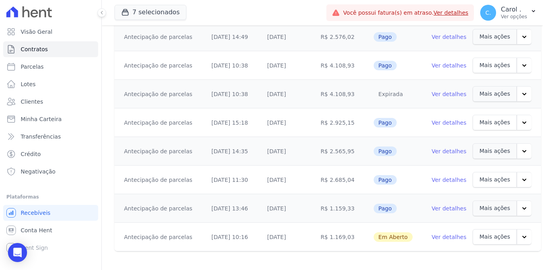
click at [445, 233] on link "Ver detalhes" at bounding box center [449, 237] width 35 height 8
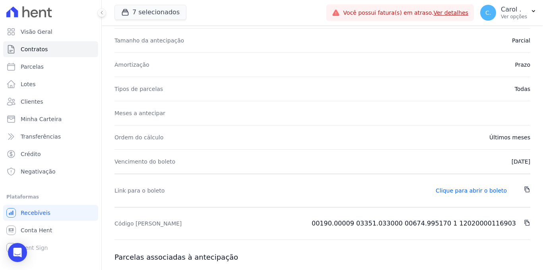
scroll to position [51, 0]
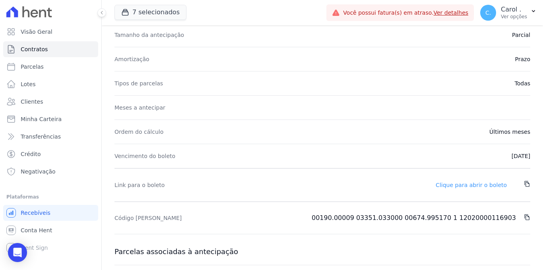
click at [447, 188] on link "Clique para abrir o boleto" at bounding box center [471, 185] width 71 height 6
